Goal: Information Seeking & Learning: Understand process/instructions

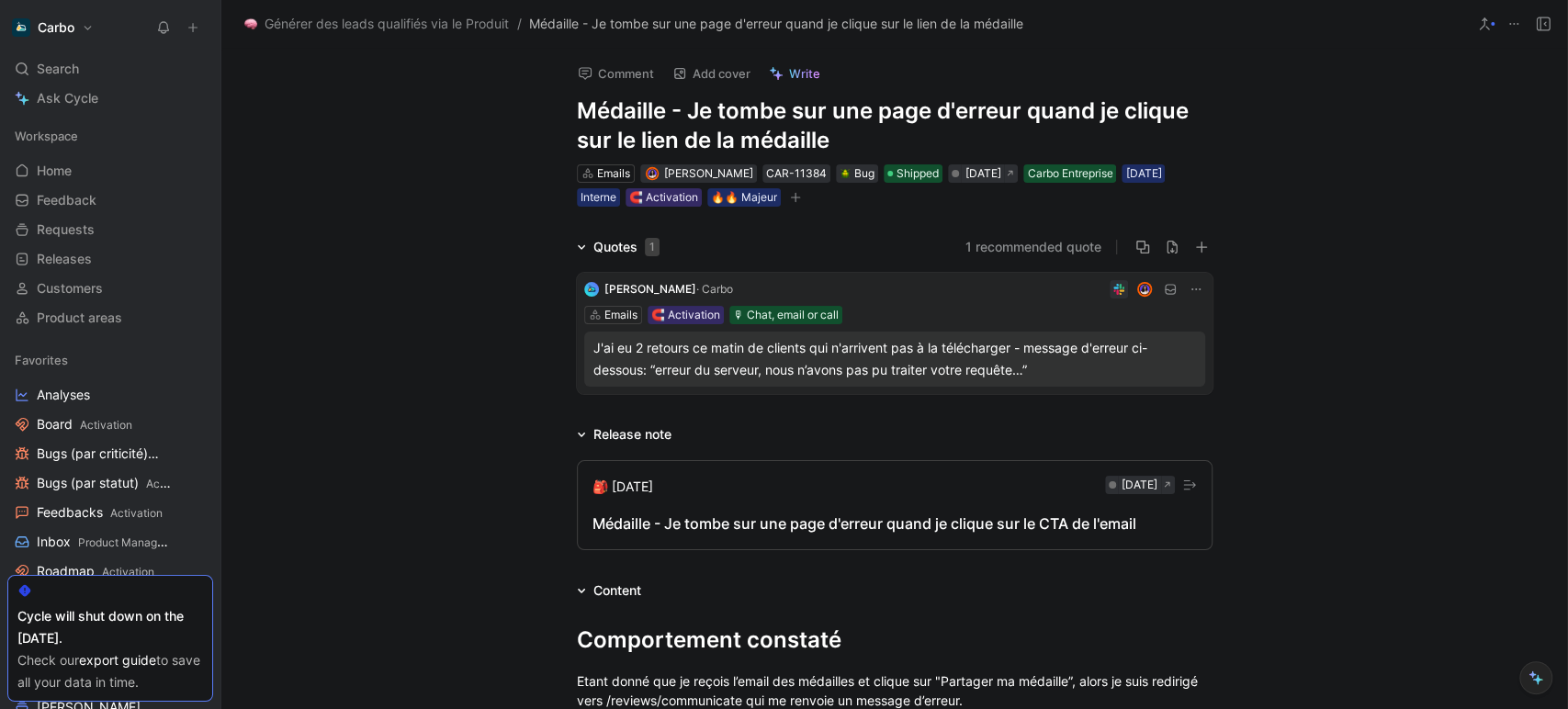
click at [850, 502] on button "🎒 [DATE] [DATE] Médaille - Je tombe sur une page d'erreur quand je clique sur l…" at bounding box center [895, 505] width 636 height 90
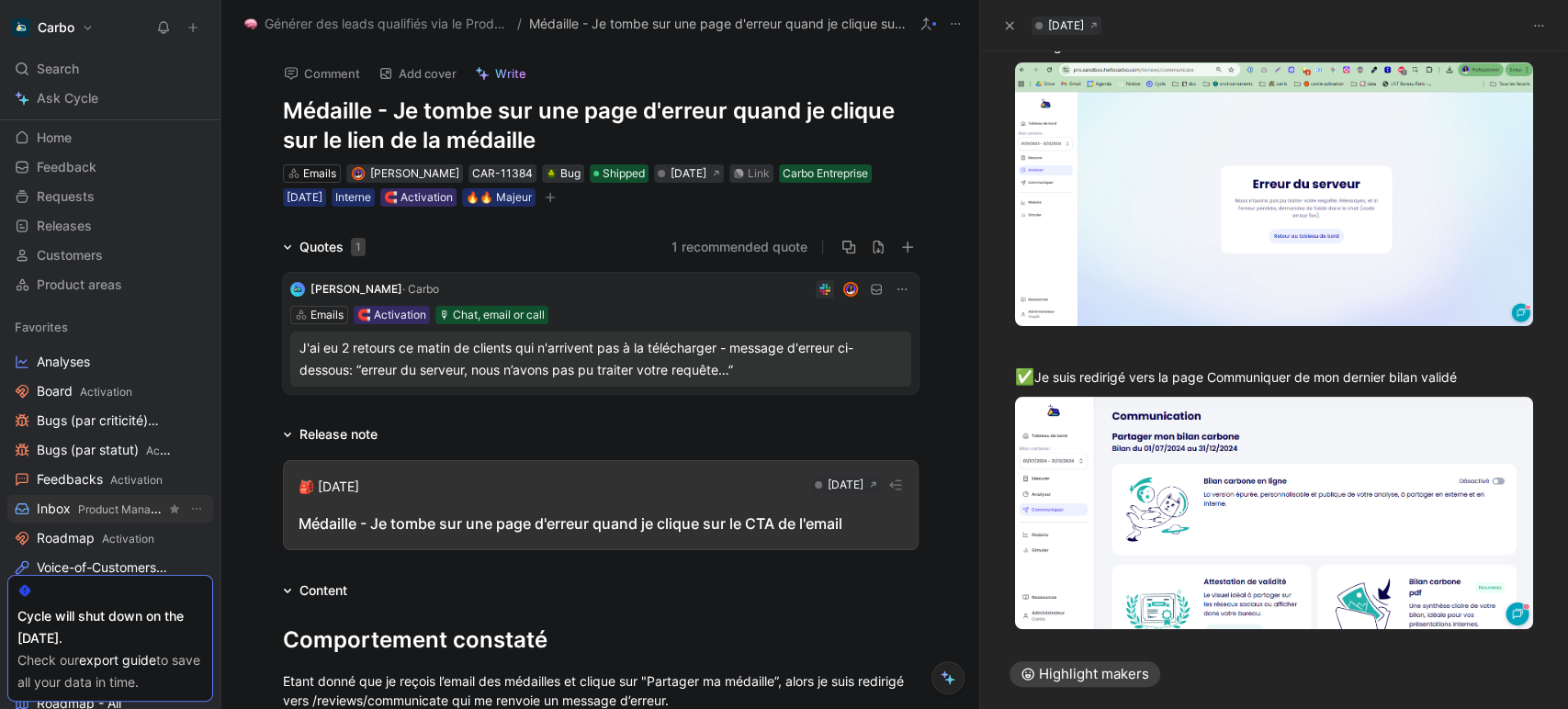
scroll to position [36, 0]
click at [72, 524] on link "Roadmap Activation" at bounding box center [110, 536] width 206 height 28
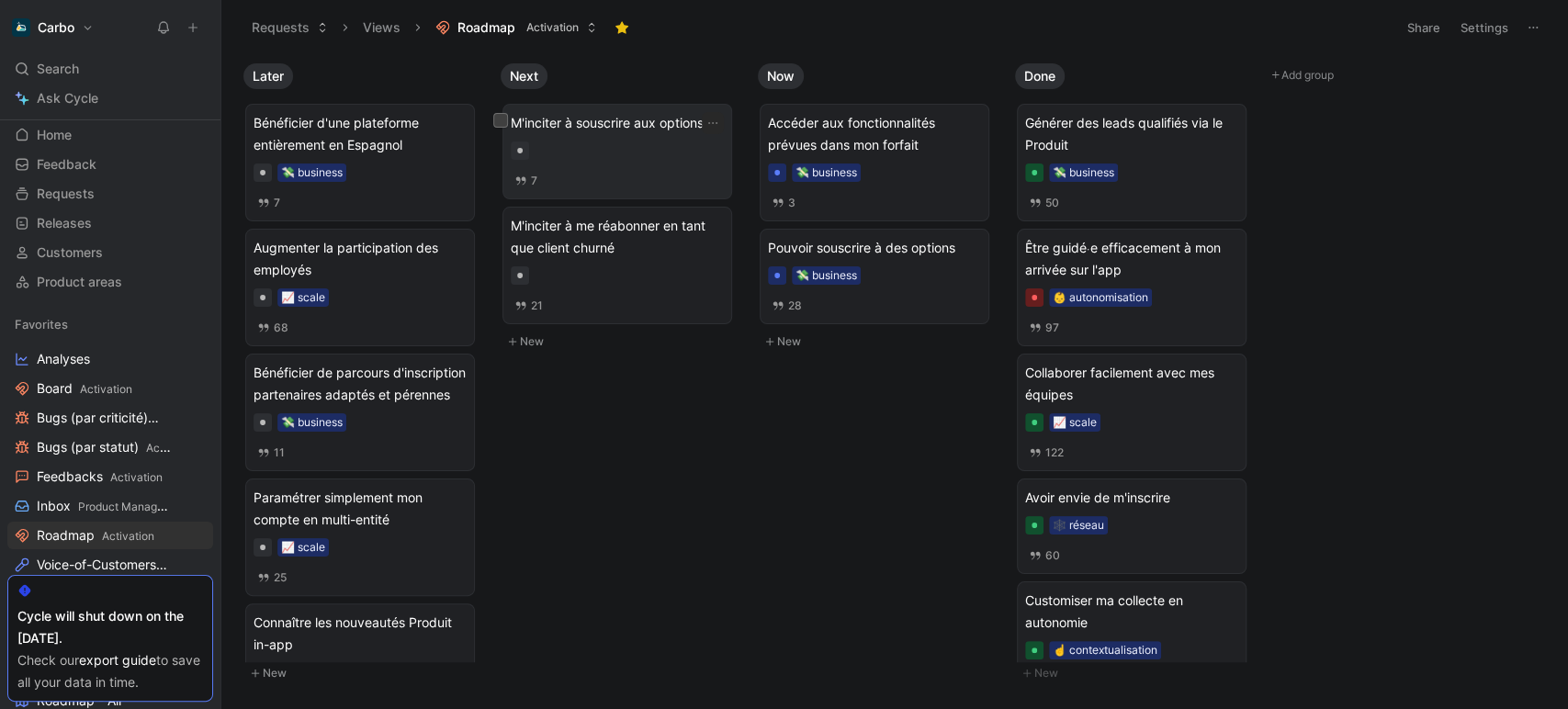
click at [617, 154] on div at bounding box center [618, 150] width 213 height 18
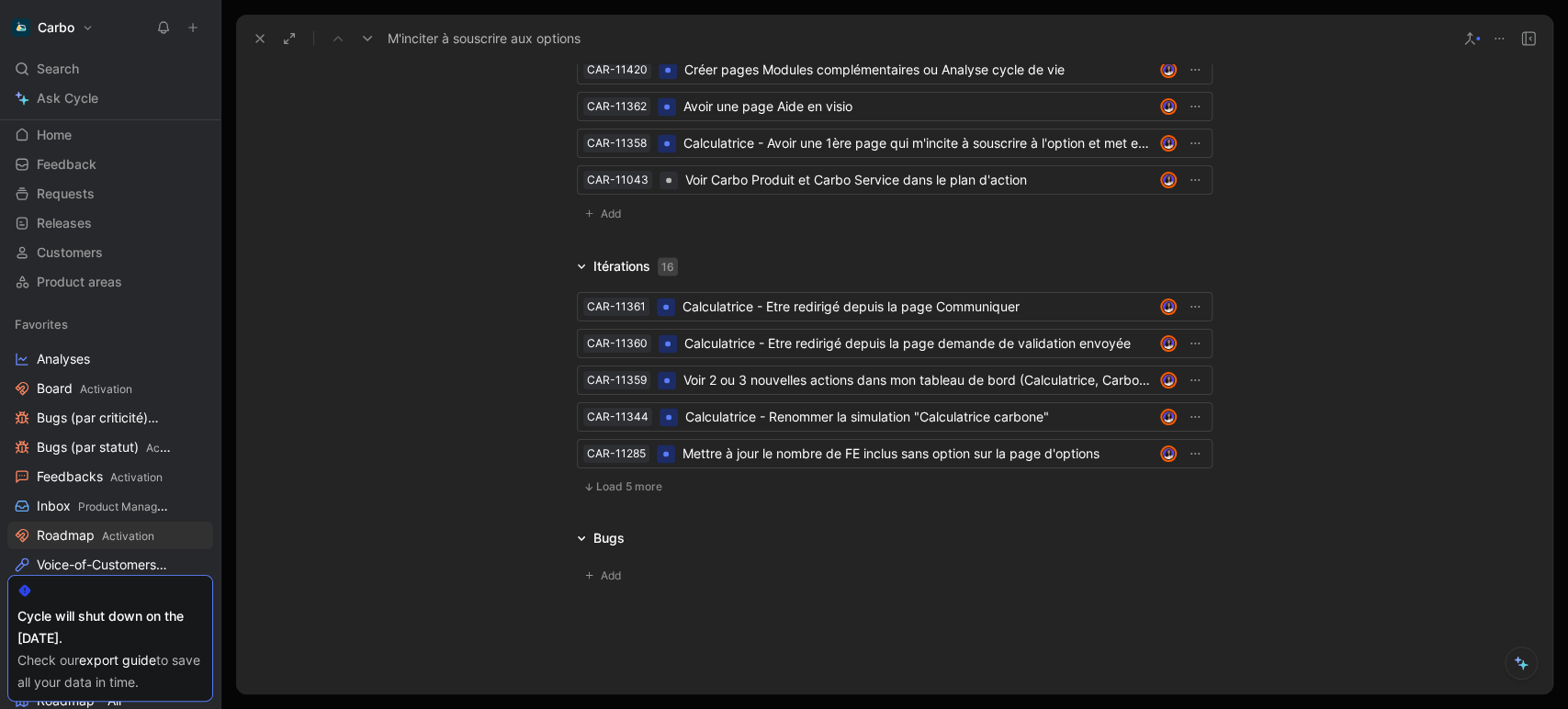
scroll to position [2280, 0]
click at [588, 488] on button "Load 5 more" at bounding box center [623, 486] width 92 height 22
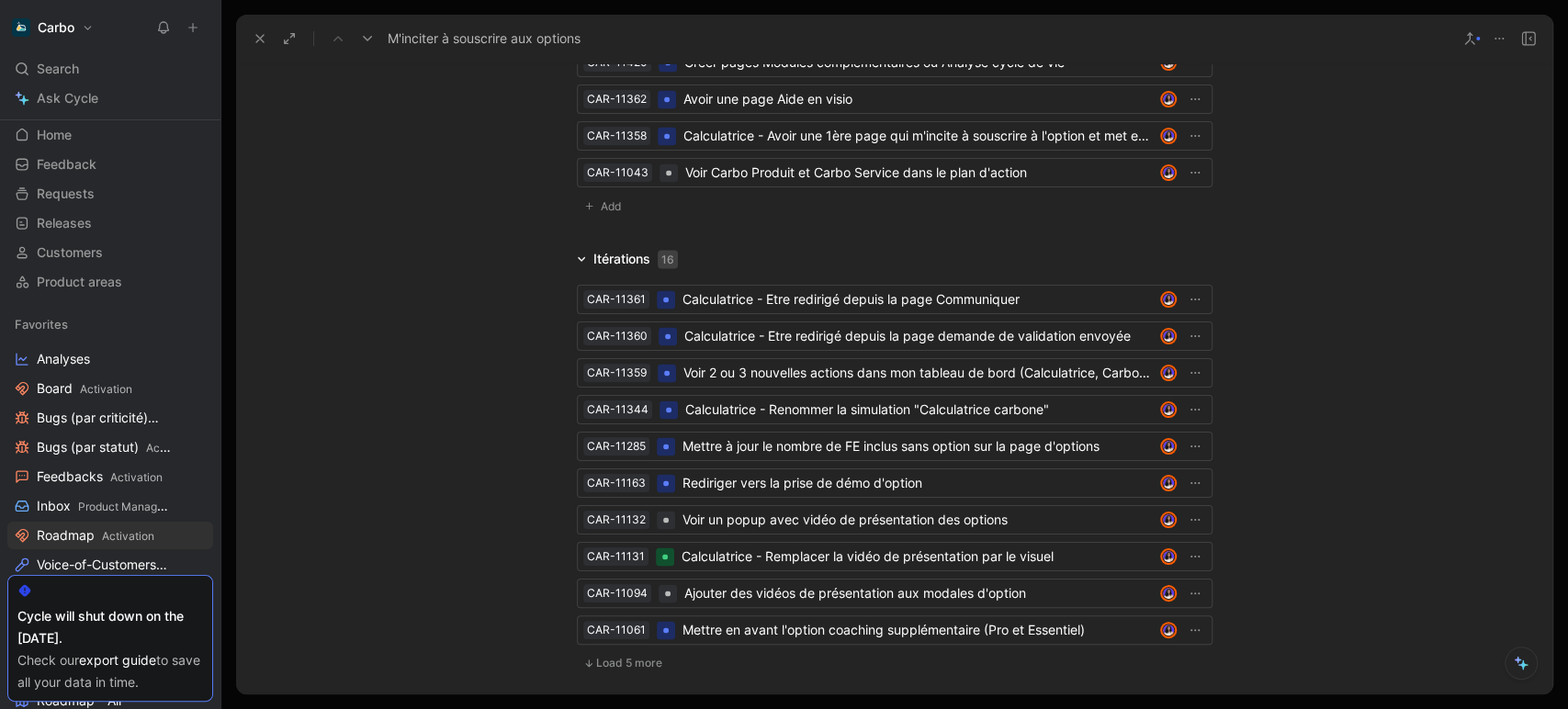
scroll to position [2290, 0]
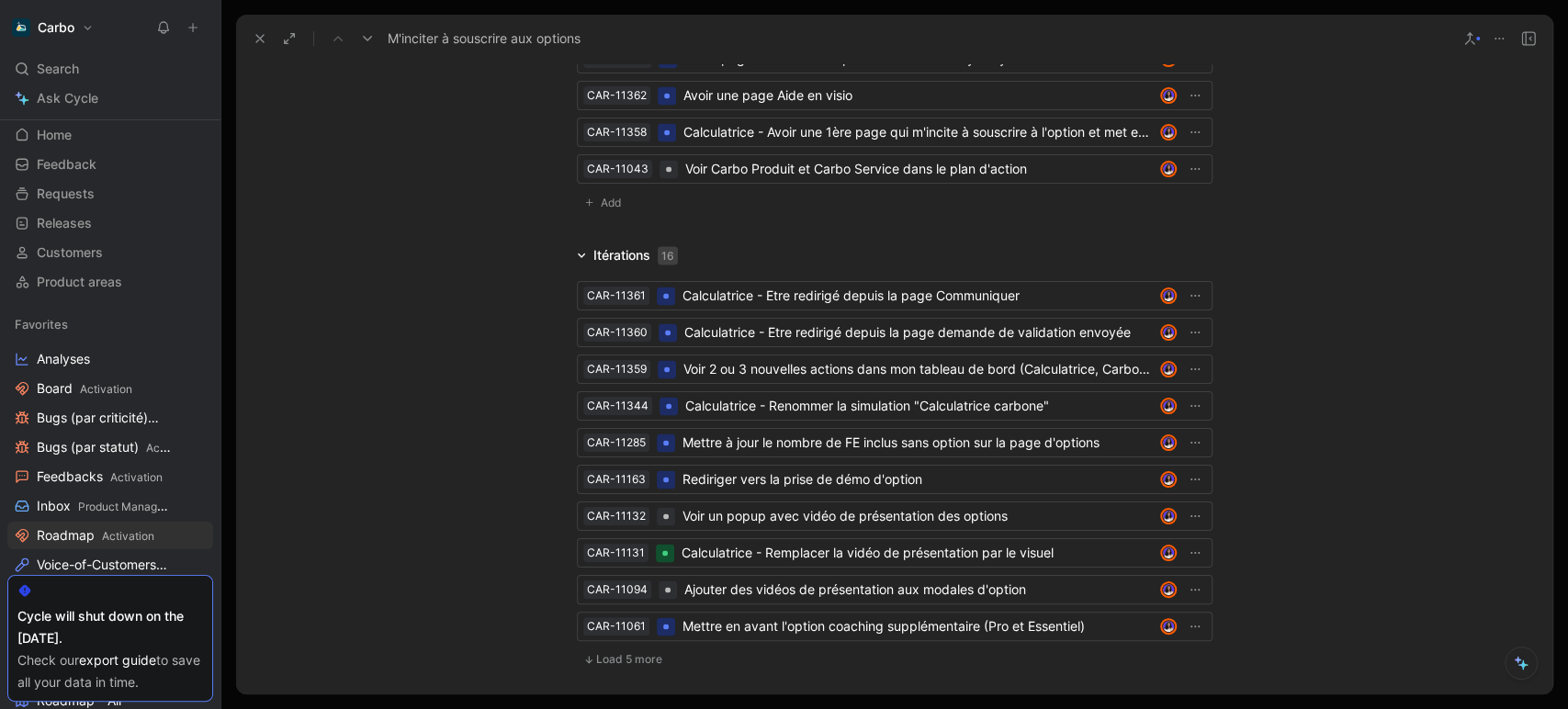
click at [612, 672] on div "CAR-11361 Calculatrice - Etre redirigé depuis la page Communiquer CAR-11360 Cal…" at bounding box center [895, 471] width 636 height 411
click at [606, 661] on span "Load 5 more" at bounding box center [629, 659] width 66 height 15
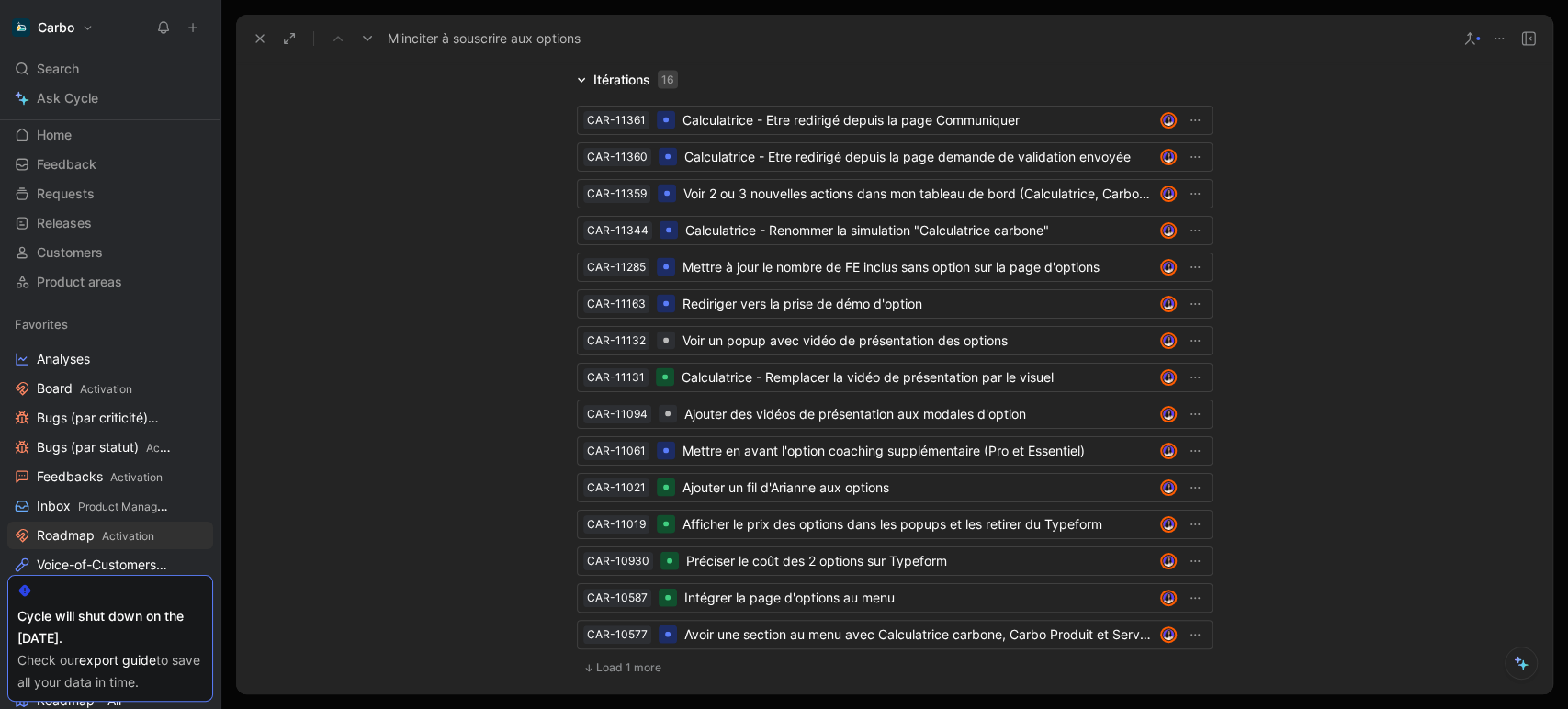
scroll to position [2468, 0]
click at [596, 664] on span "Load 1 more" at bounding box center [628, 665] width 65 height 15
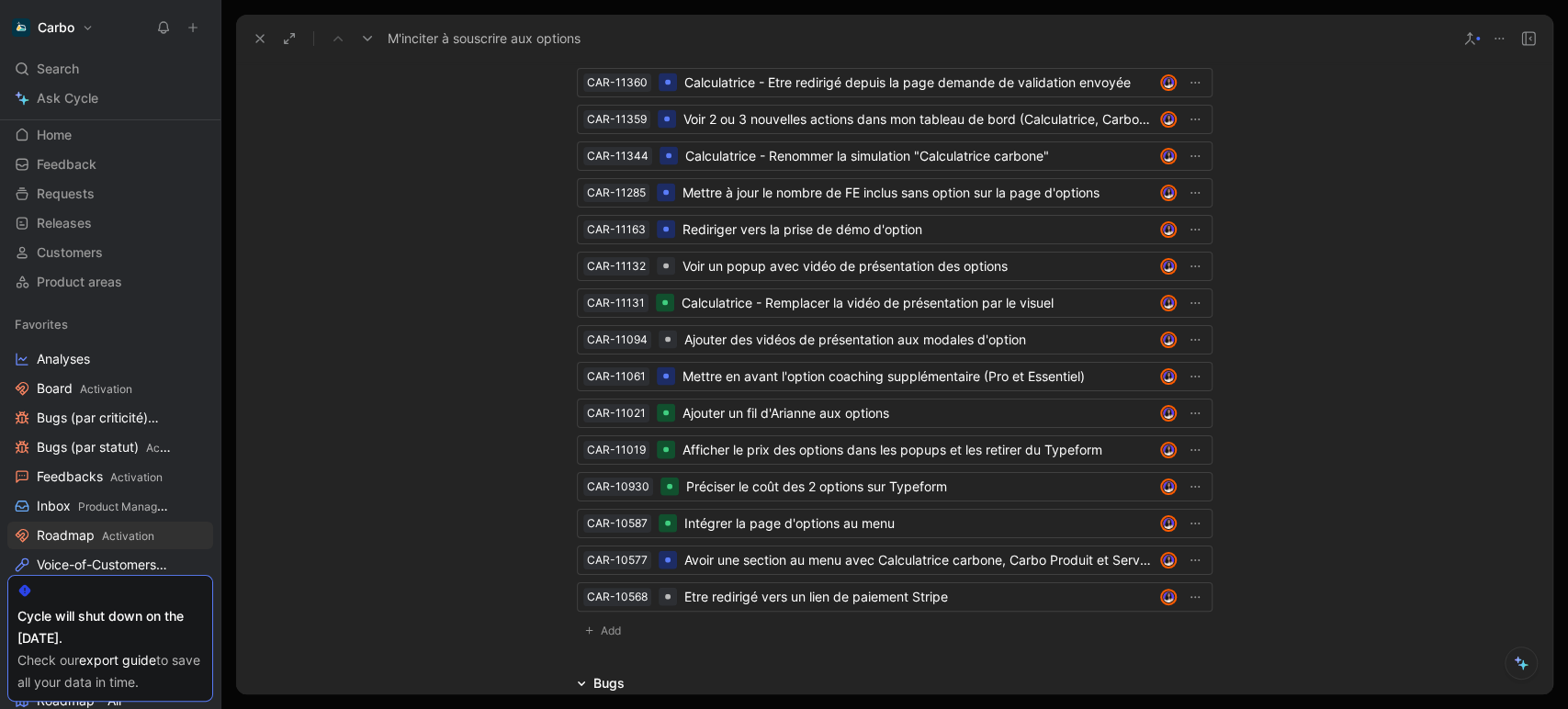
scroll to position [2549, 0]
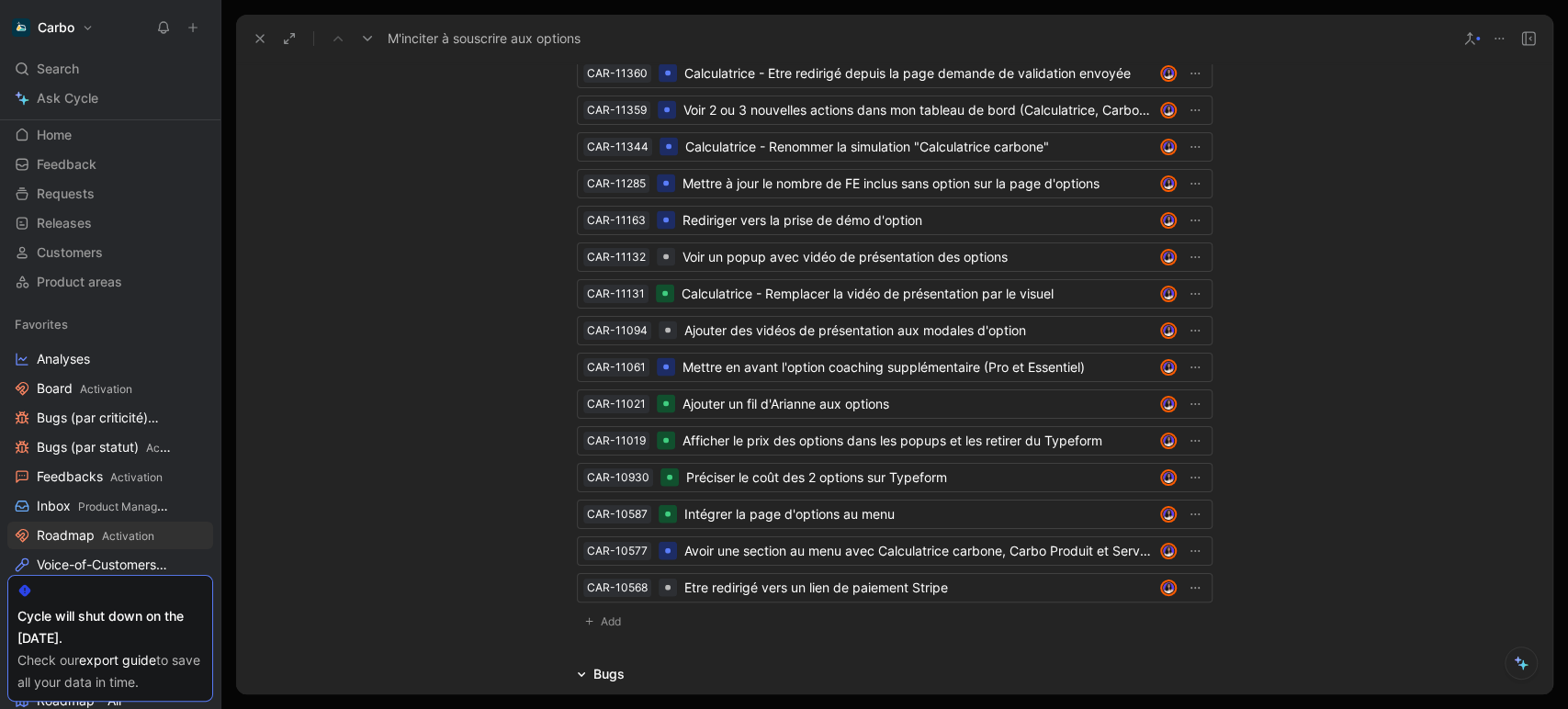
click at [262, 36] on use at bounding box center [259, 38] width 7 height 7
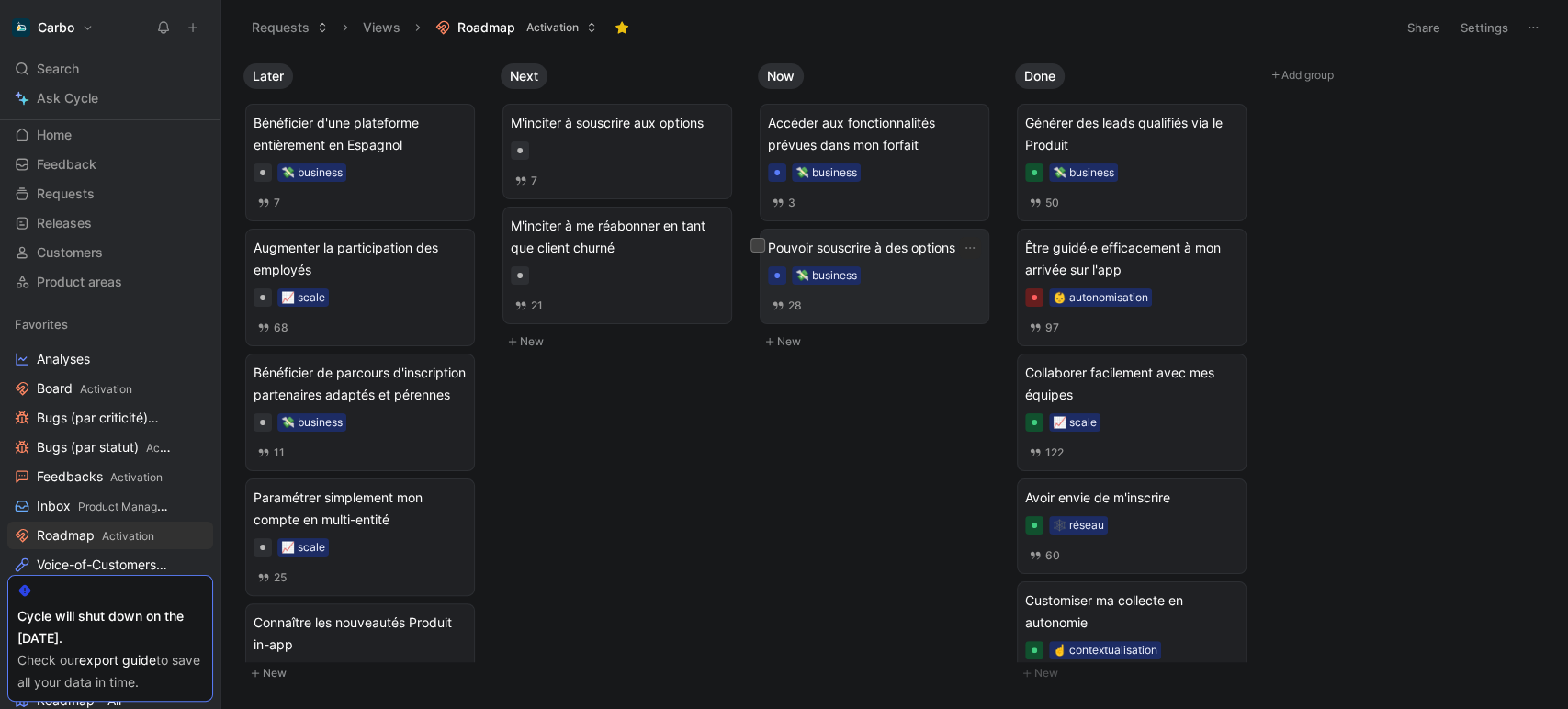
click at [933, 292] on div "Pouvoir souscrire à des options 💸 business 28" at bounding box center [875, 276] width 213 height 79
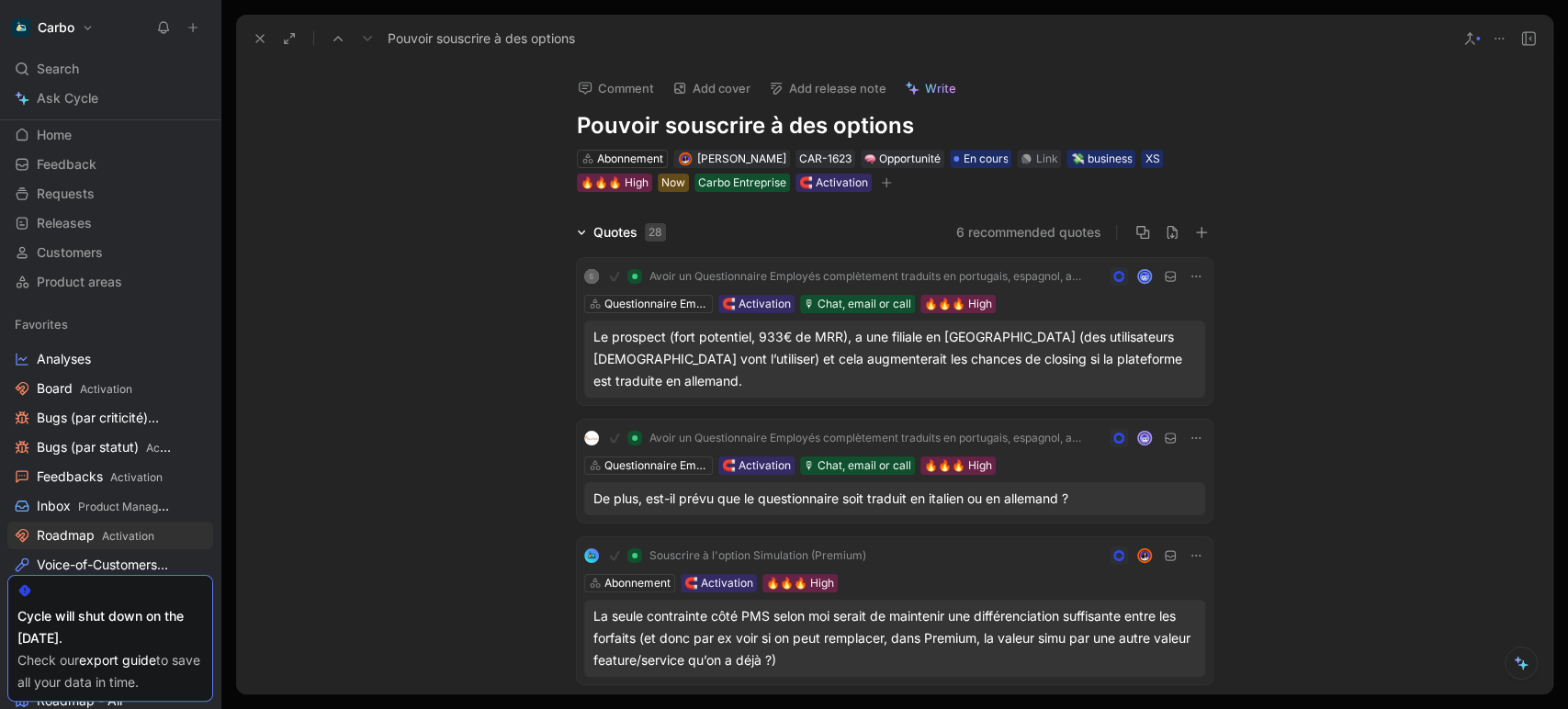
scroll to position [4240, 0]
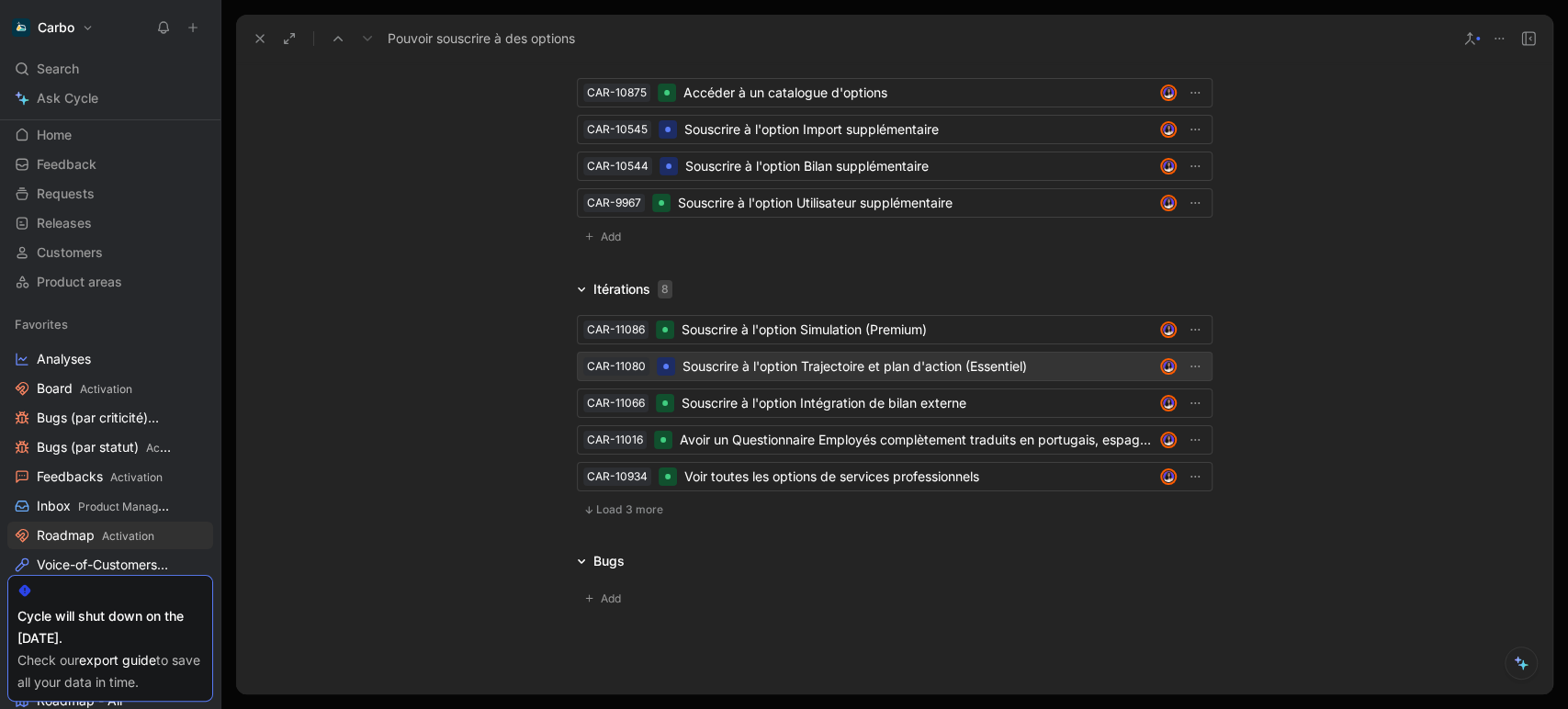
click at [827, 355] on div "Souscrire à l'option Trajectoire et plan d'action (Essentiel)" at bounding box center [917, 366] width 470 height 22
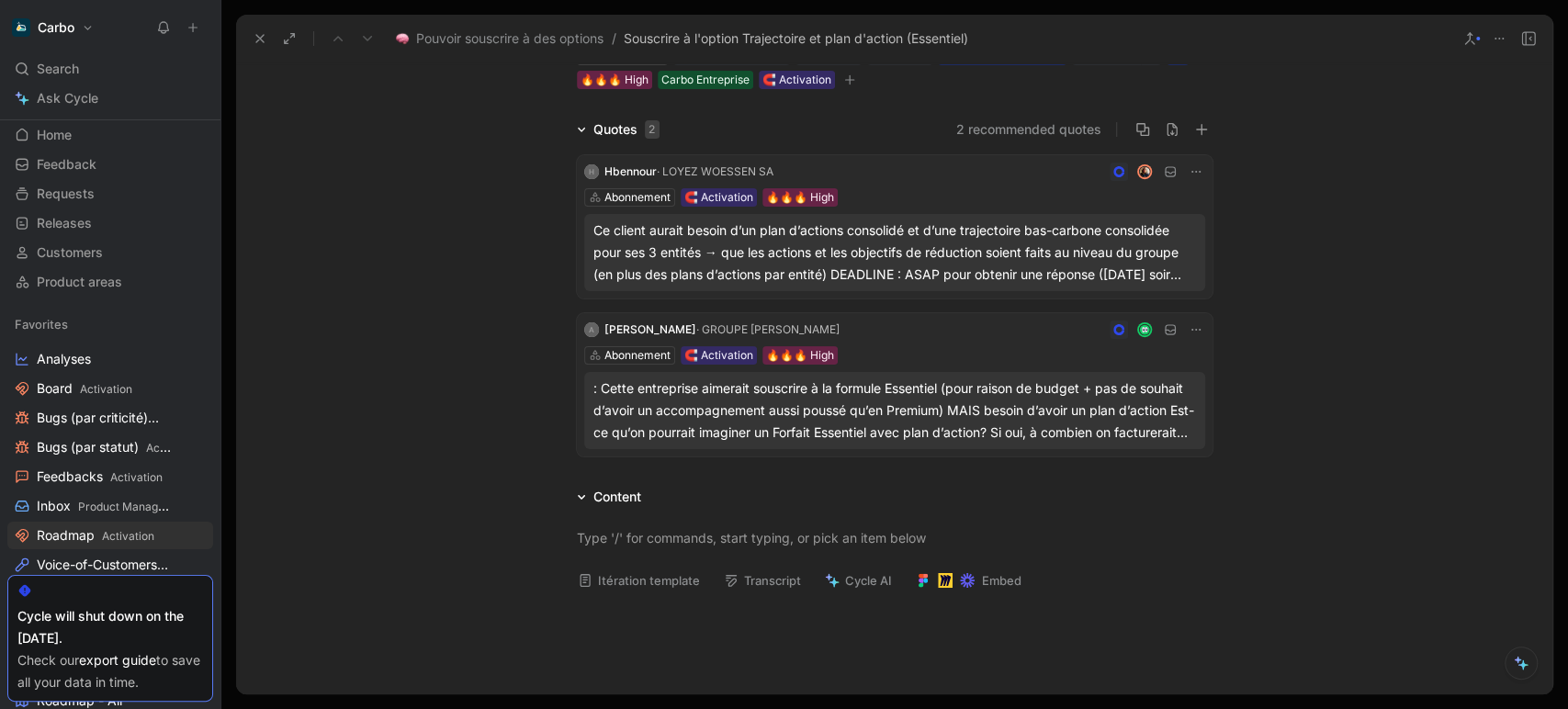
scroll to position [96, 0]
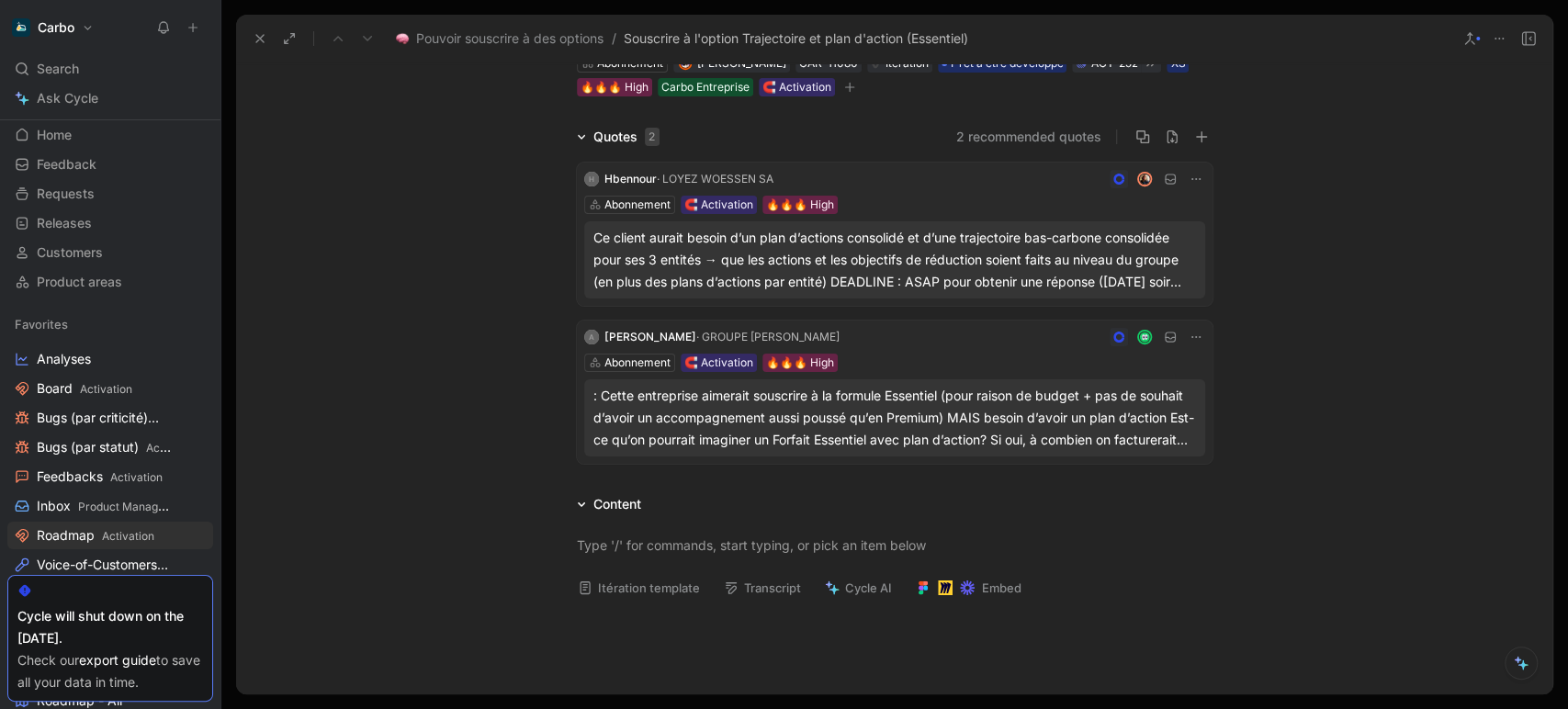
click at [641, 586] on button "Itération template" at bounding box center [639, 588] width 138 height 26
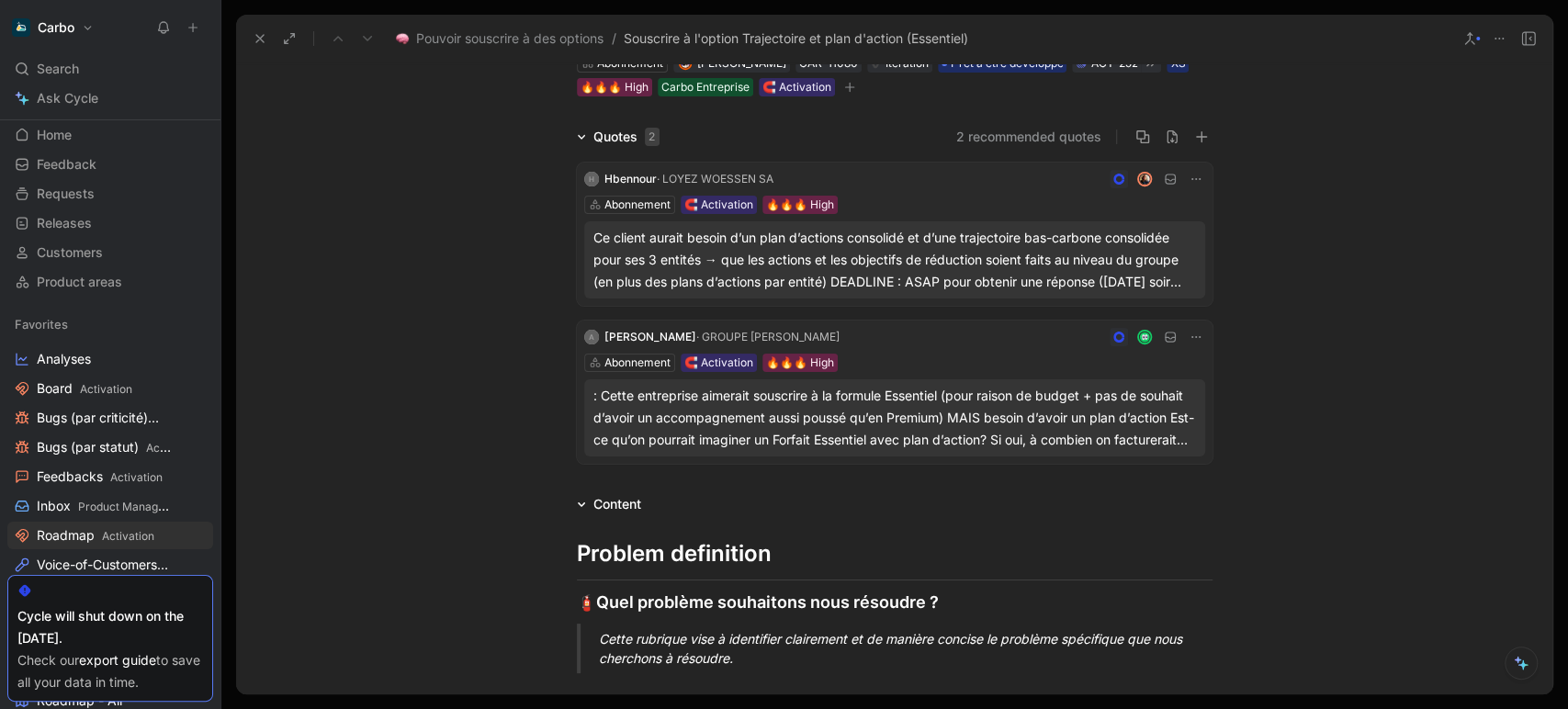
click at [717, 630] on div "Cette rubrique vise à identifier clairement et de manière concise le problème s…" at bounding box center [916, 648] width 636 height 39
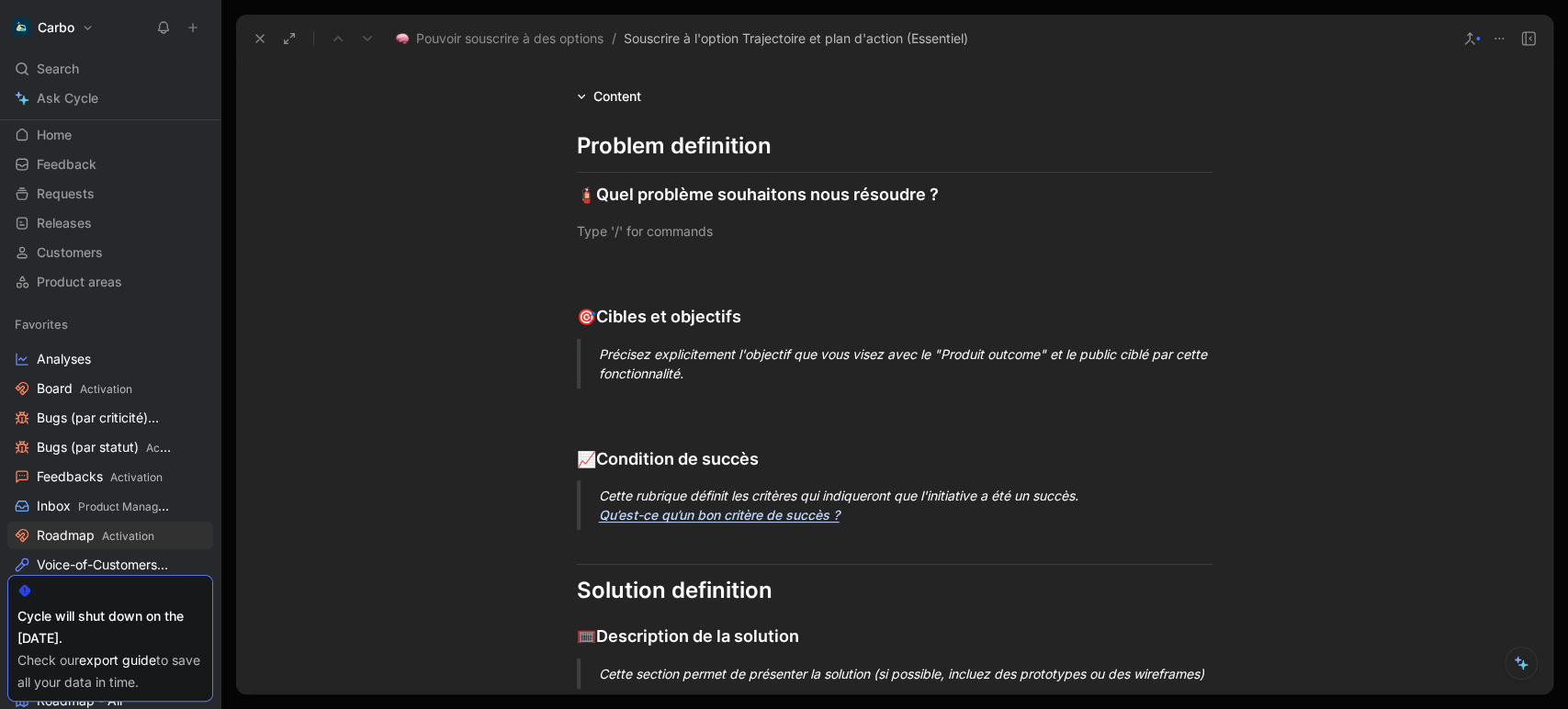
scroll to position [504, 0]
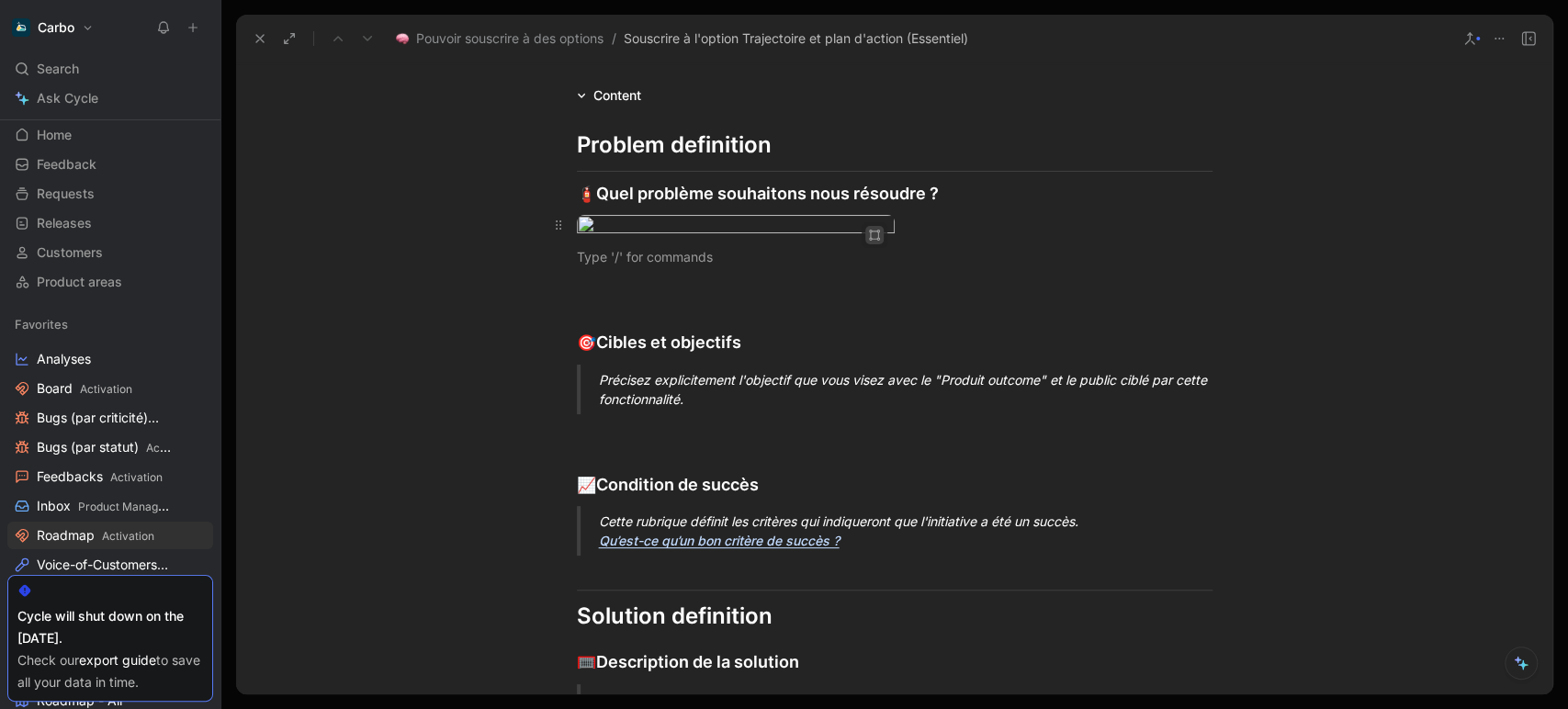
click at [874, 235] on icon "button" at bounding box center [874, 234] width 11 height 11
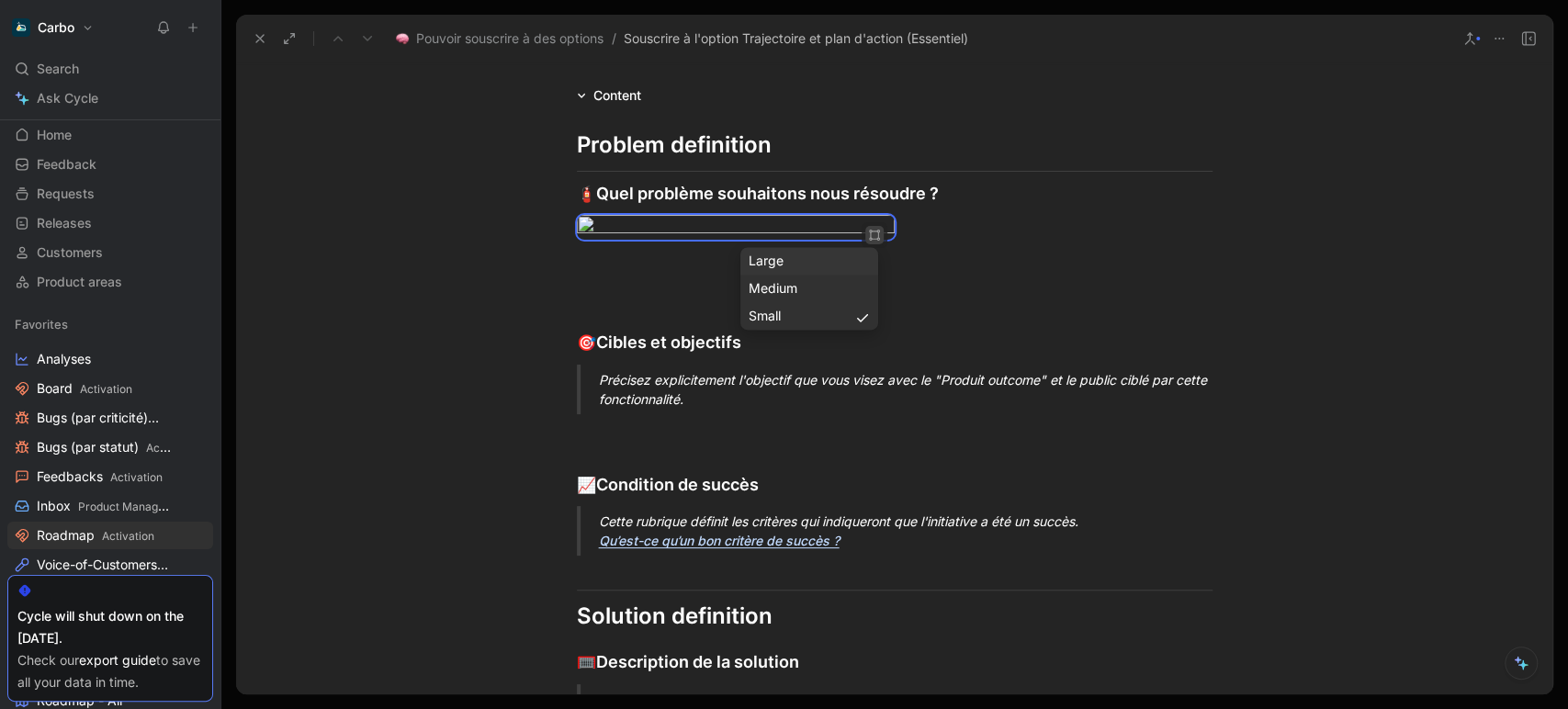
click at [767, 265] on div "Large" at bounding box center [809, 261] width 122 height 22
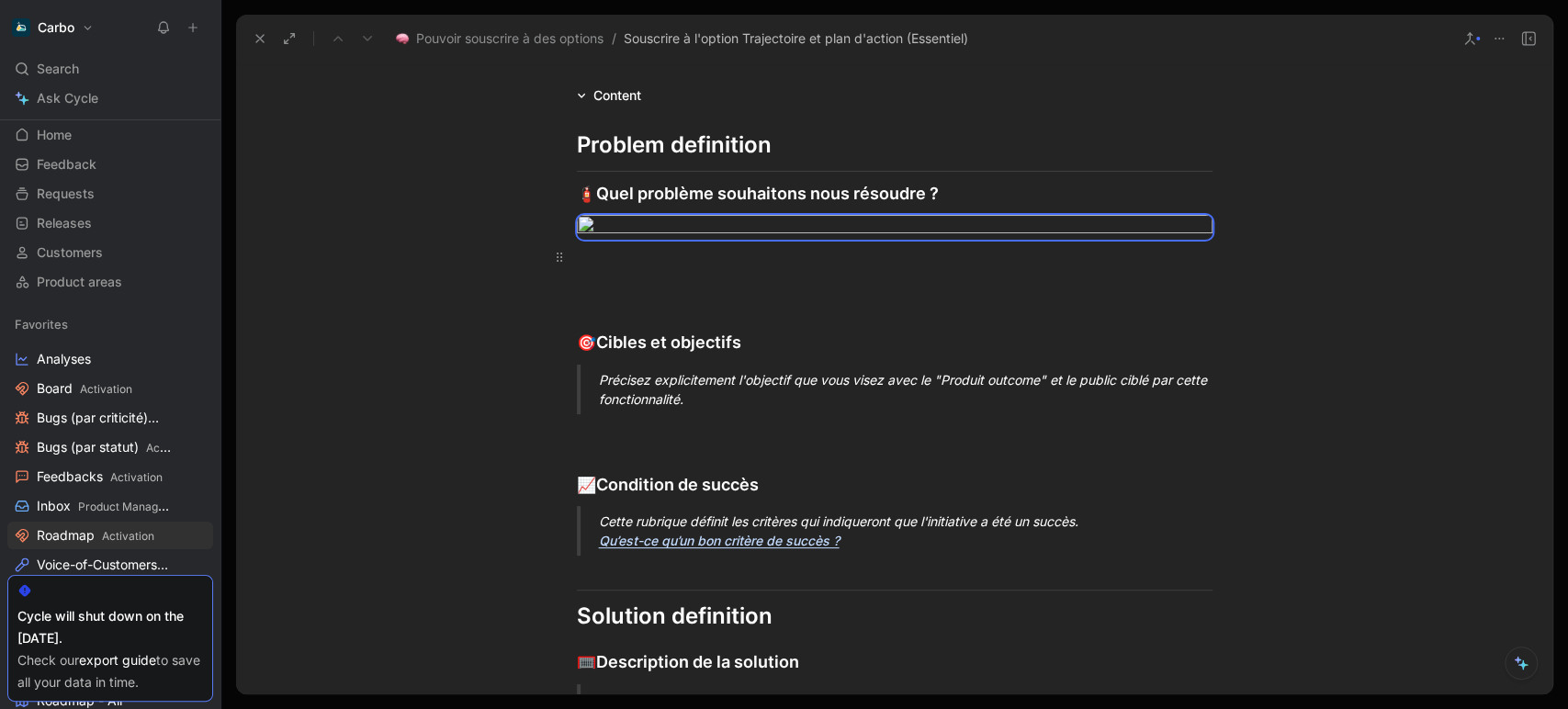
scroll to position [0, 0]
